Goal: Task Accomplishment & Management: Manage account settings

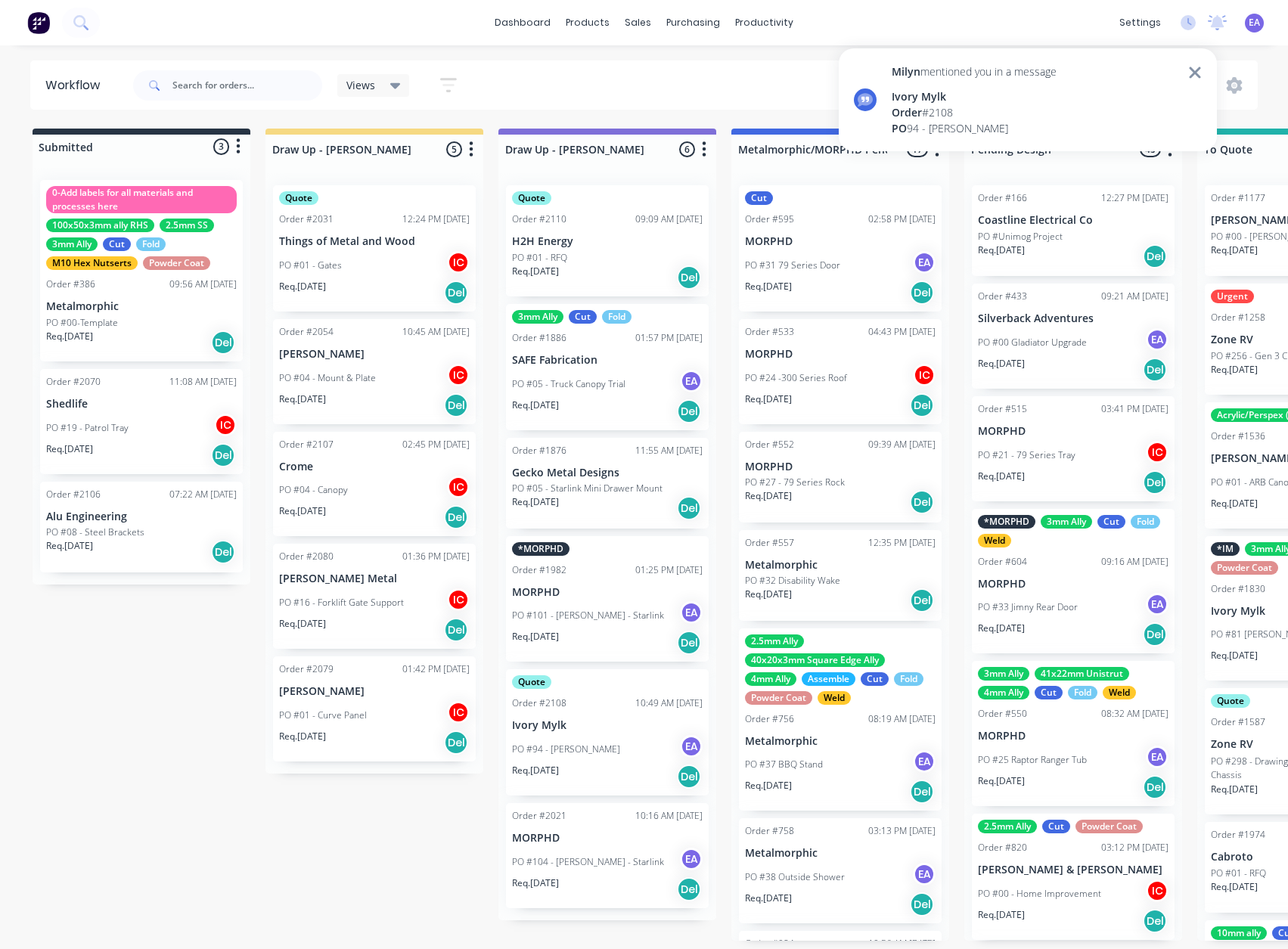
scroll to position [11, 0]
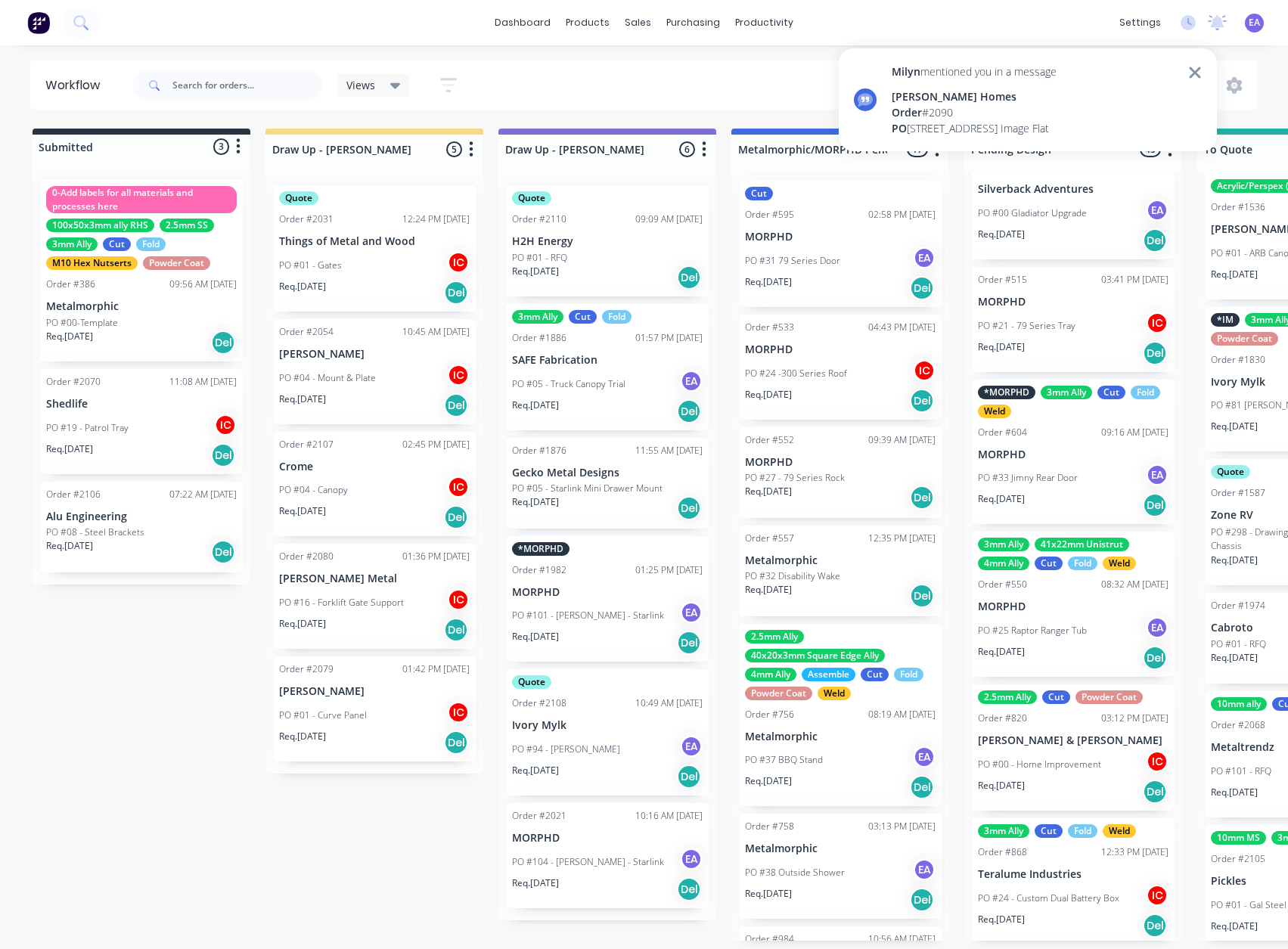
click at [997, 103] on div "[PERSON_NAME] Homes" at bounding box center [974, 96] width 165 height 16
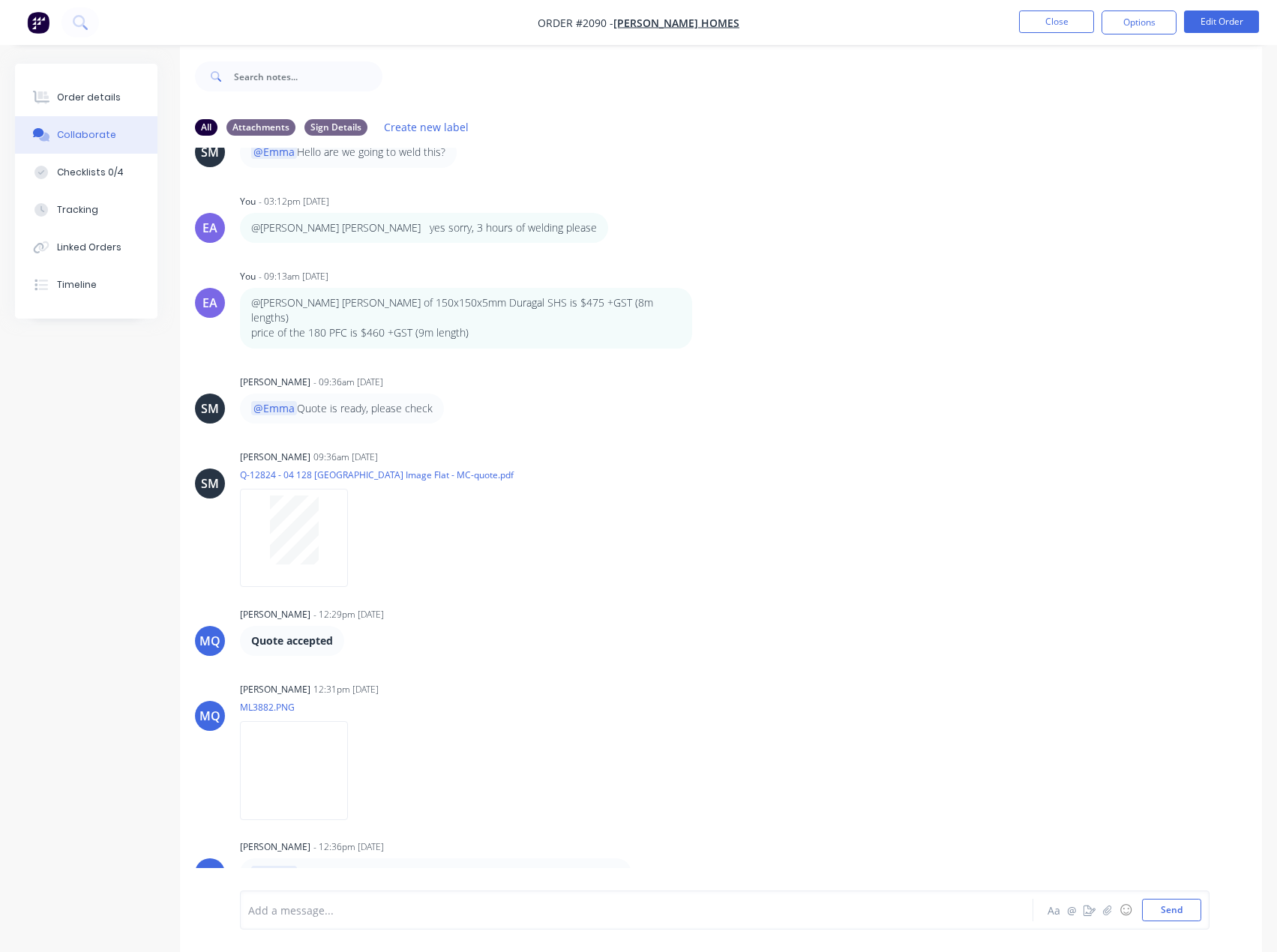
scroll to position [23, 0]
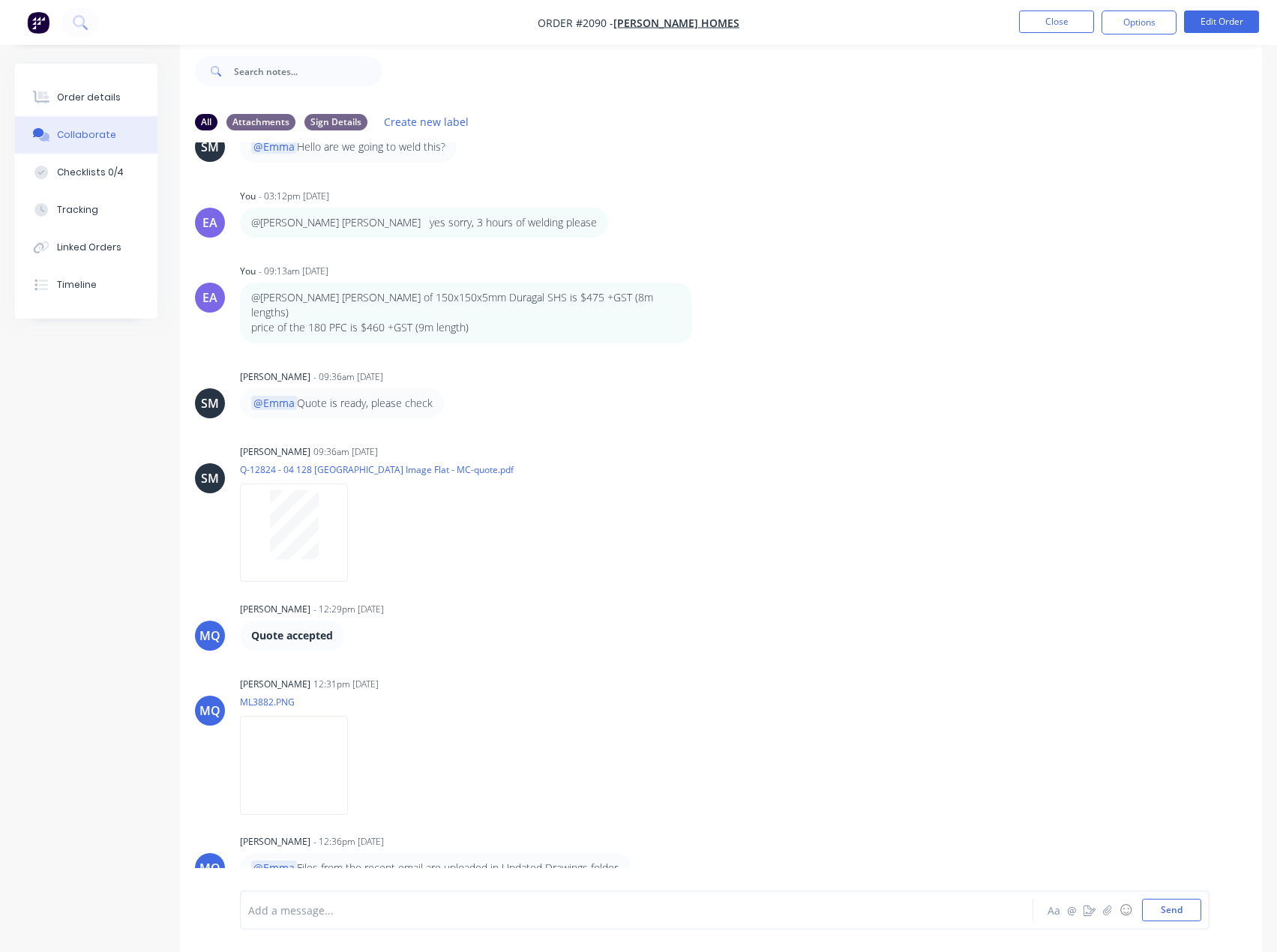
click at [1063, 8] on nav "Order #2090 - [PERSON_NAME] Homes Close Options Edit Order" at bounding box center [638, 22] width 1277 height 45
click at [1063, 10] on nav "Order #2090 - [PERSON_NAME] Homes Close Options Edit Order" at bounding box center [638, 22] width 1277 height 45
click at [1061, 21] on button "Close" at bounding box center [1057, 22] width 75 height 23
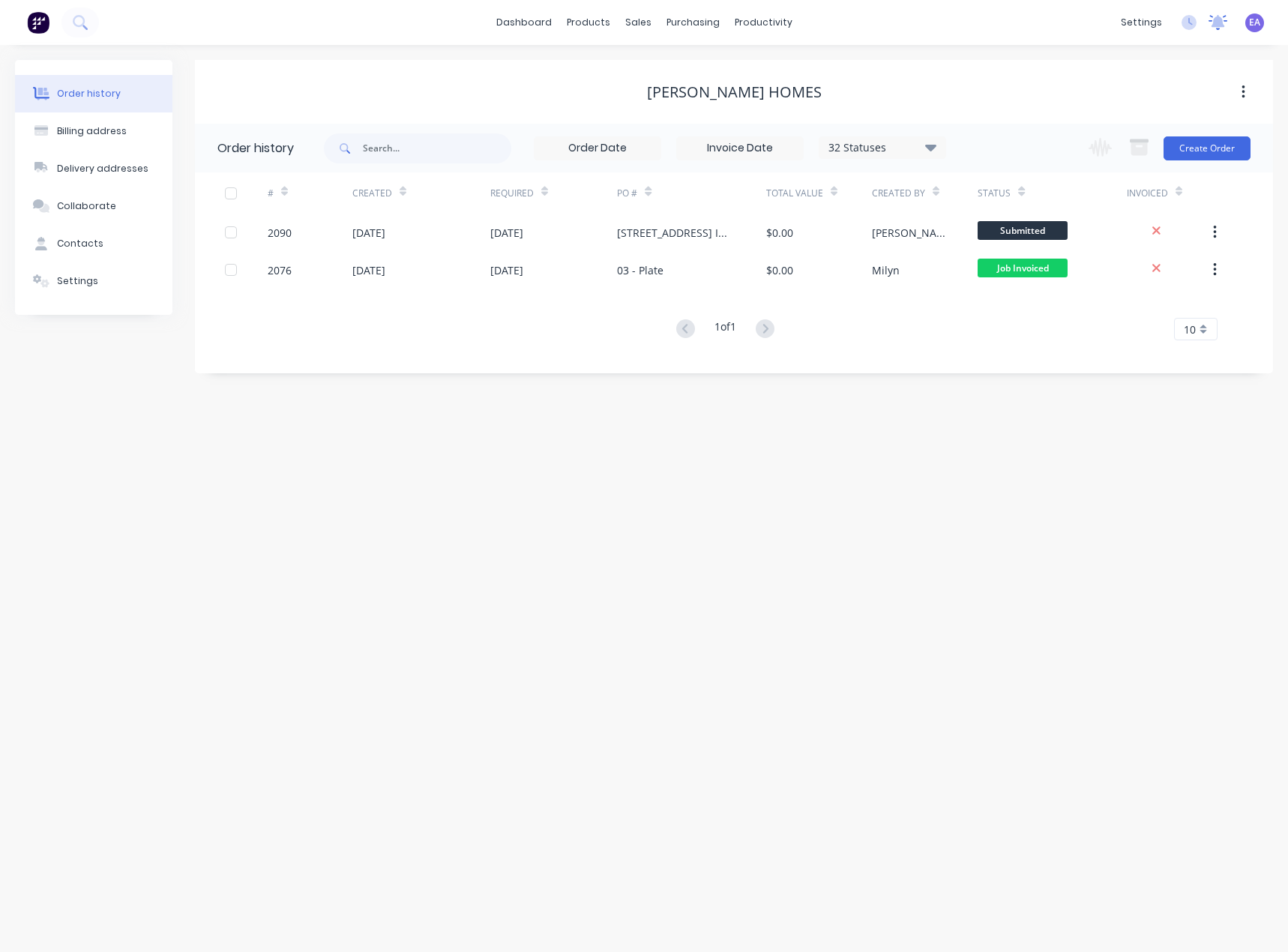
click at [1216, 25] on icon at bounding box center [1218, 21] width 13 height 12
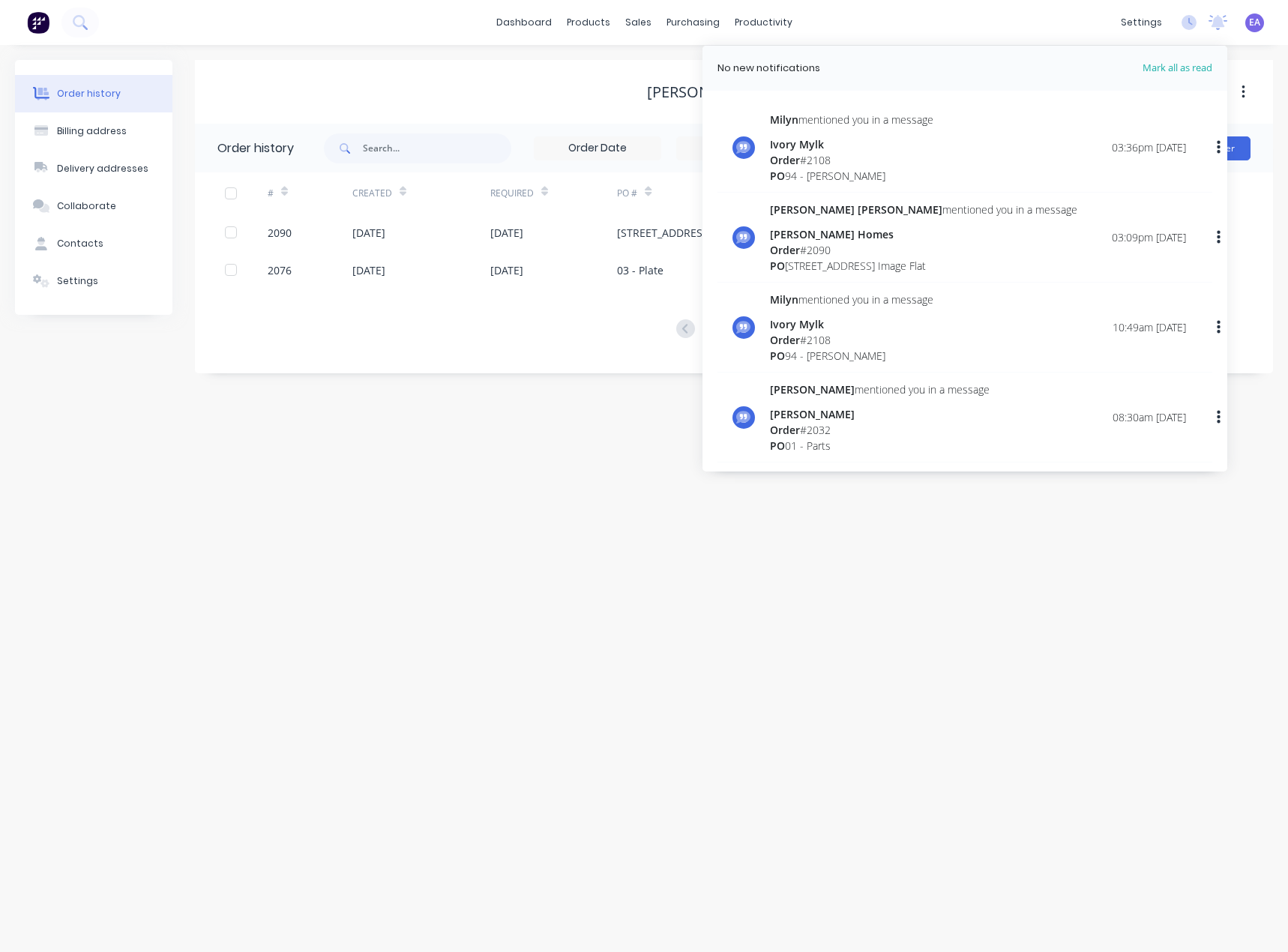
click at [883, 127] on div "[PERSON_NAME] mentioned you in a message Ivory Mylk Order # 2108 PO 94 - [PERSO…" at bounding box center [851, 147] width 163 height 72
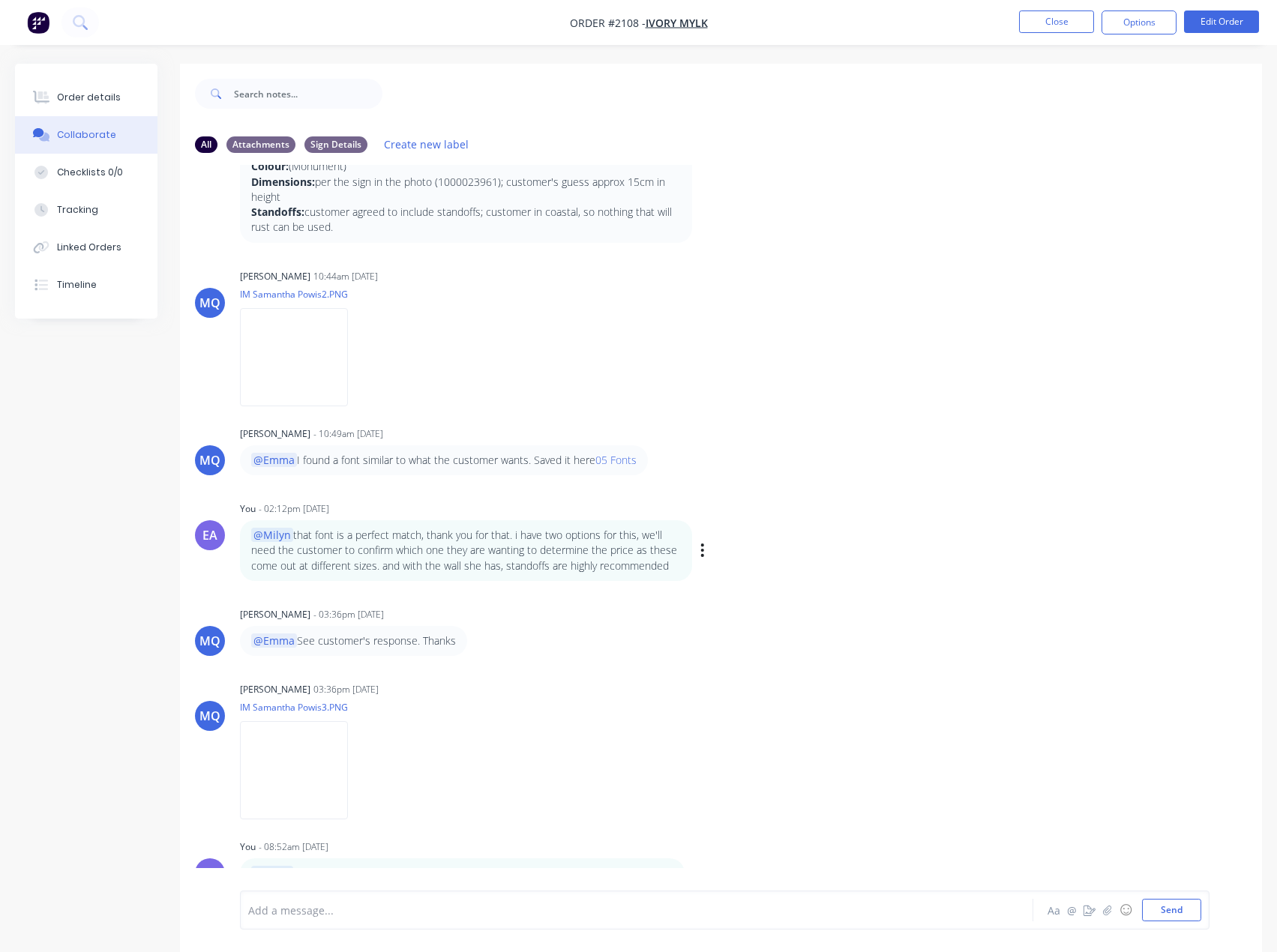
scroll to position [425, 0]
